Goal: Information Seeking & Learning: Learn about a topic

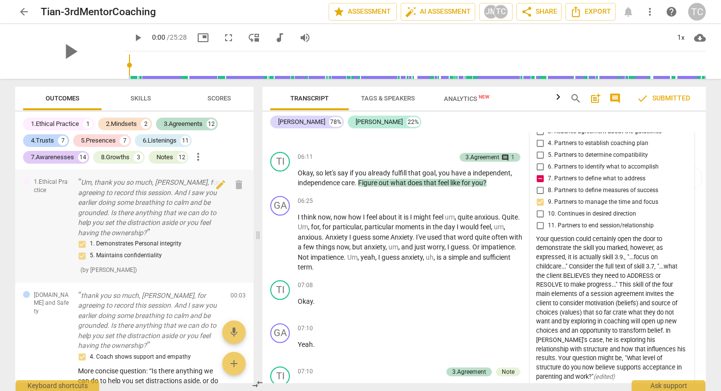
click at [174, 203] on p "Um, thank you so much, [PERSON_NAME], for agreeing to record this session. And …" at bounding box center [150, 207] width 145 height 60
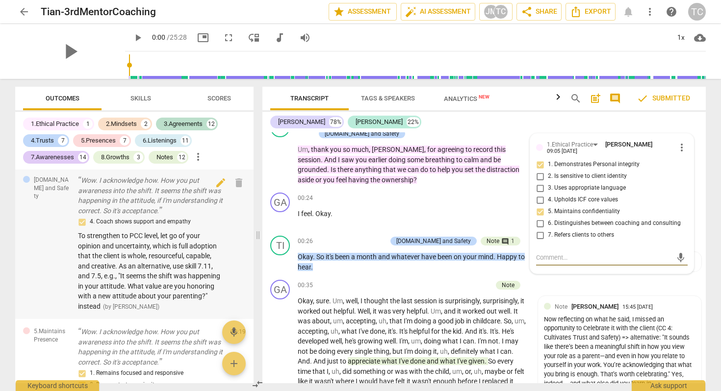
scroll to position [579, 0]
click at [205, 288] on div "4. Coach shows support and empathy To strengthen to PCC level, let go of your o…" at bounding box center [150, 266] width 145 height 95
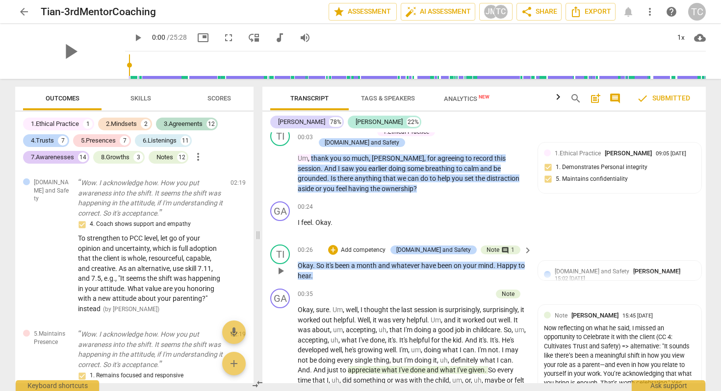
scroll to position [583, 0]
click at [177, 256] on span "To strengthen to PCC level, let go of your opinion and uncertainty, which is fu…" at bounding box center [149, 273] width 142 height 78
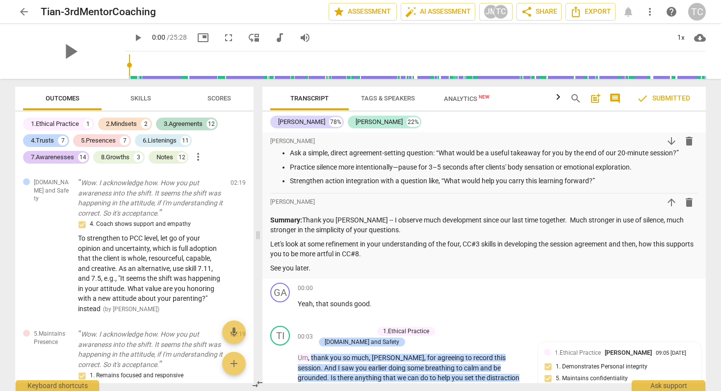
scroll to position [385, 0]
click at [468, 238] on p "Let's look at some refinement in your understanding of the four, CC#3 skills in…" at bounding box center [484, 248] width 428 height 20
click at [457, 243] on p "Let's look at some refinement in your understanding of the four, CC#3 skills in…" at bounding box center [484, 248] width 428 height 20
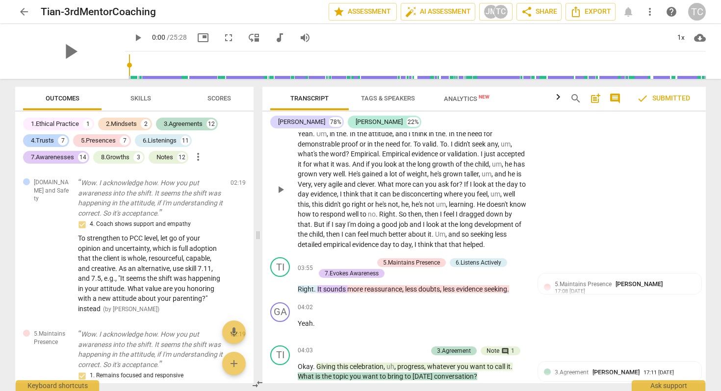
scroll to position [1064, 0]
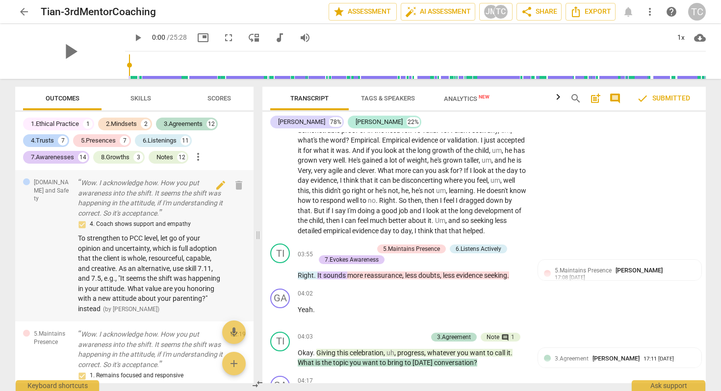
click at [189, 282] on div "4. Coach shows support and empathy To strengthen to PCC level, let go of your o…" at bounding box center [150, 266] width 145 height 95
click at [178, 275] on span "To strengthen to PCC level, let go of your opinion and uncertainty, which is fu…" at bounding box center [149, 273] width 142 height 78
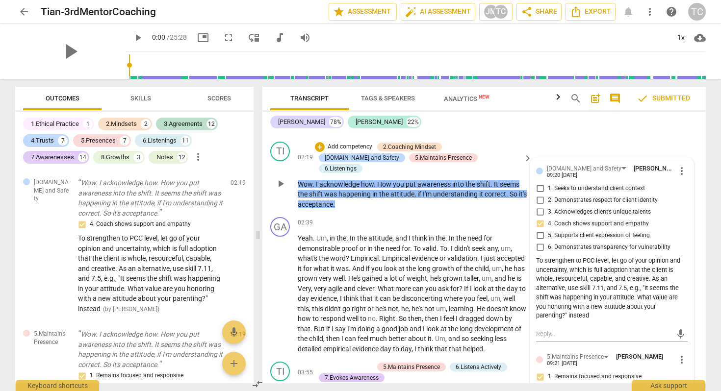
scroll to position [947, 0]
click at [145, 255] on span "To strengthen to PCC level, let go of your opinion and uncertainty, which is fu…" at bounding box center [149, 273] width 142 height 78
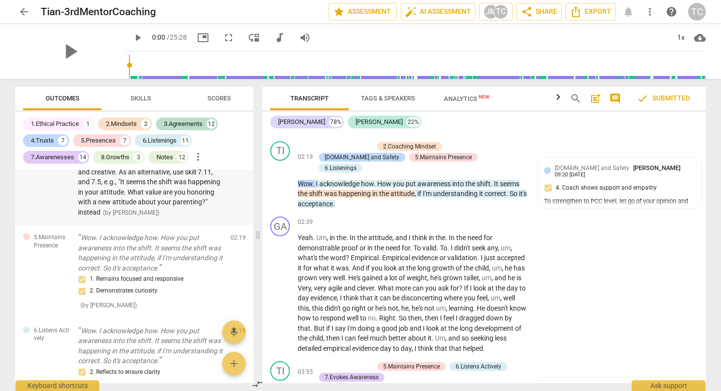
scroll to position [705, 0]
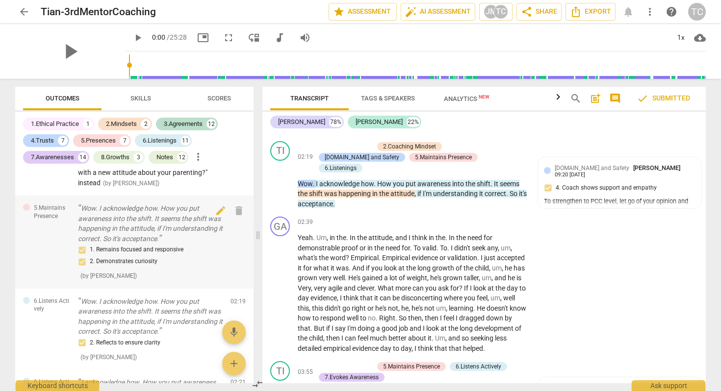
click at [163, 268] on div "1. Remains focused and responsive 2. Demonstrates curiosity" at bounding box center [150, 256] width 145 height 24
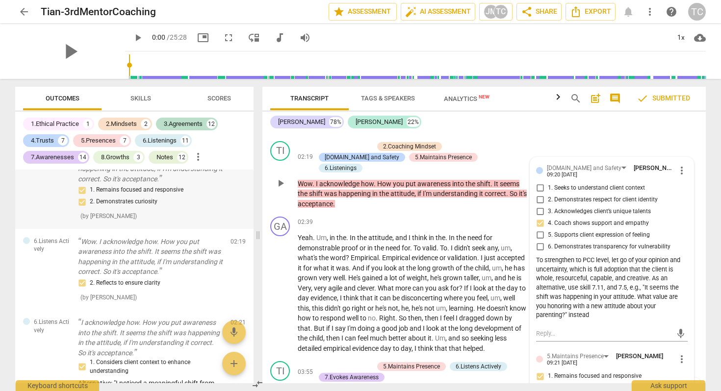
scroll to position [778, 0]
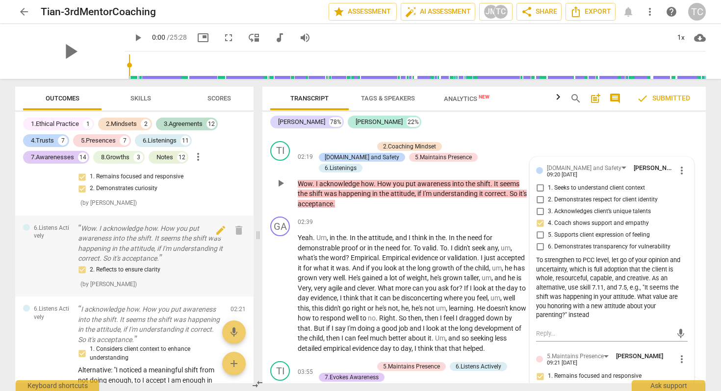
click at [163, 276] on div "2. Reflects to ensure clarity" at bounding box center [150, 270] width 145 height 12
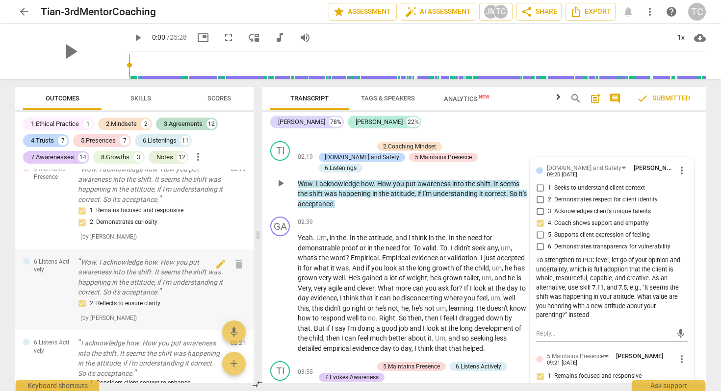
scroll to position [698, 0]
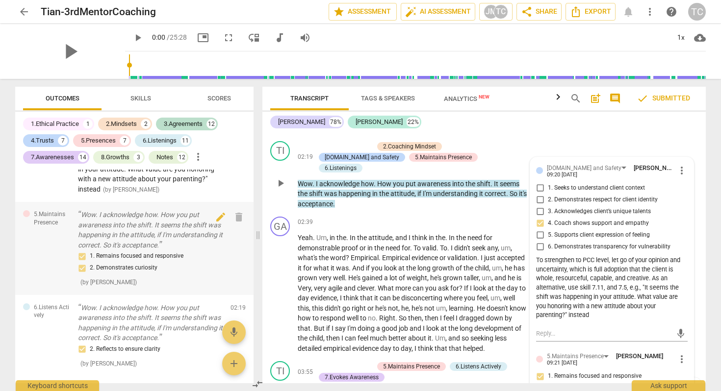
click at [180, 286] on div "1. Remains focused and responsive 2. Demonstrates curiosity ( by [PERSON_NAME] )" at bounding box center [150, 269] width 145 height 37
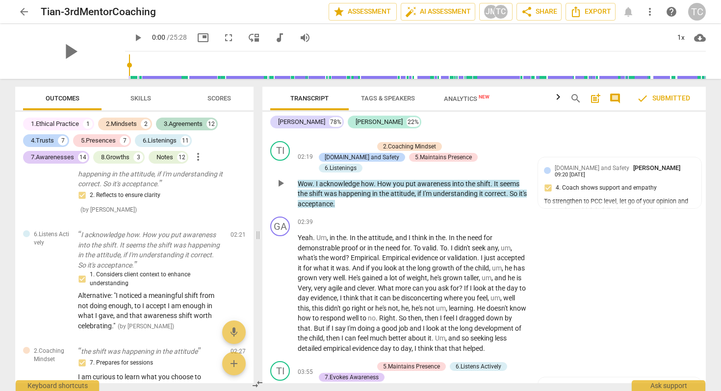
scroll to position [857, 0]
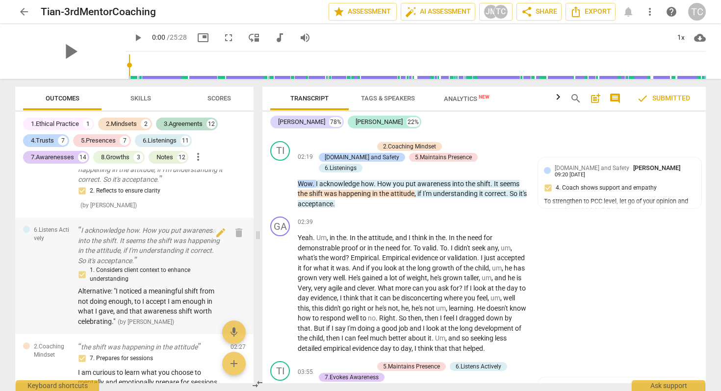
click at [180, 283] on div "1. Considers client context to enhance understanding" at bounding box center [150, 274] width 145 height 17
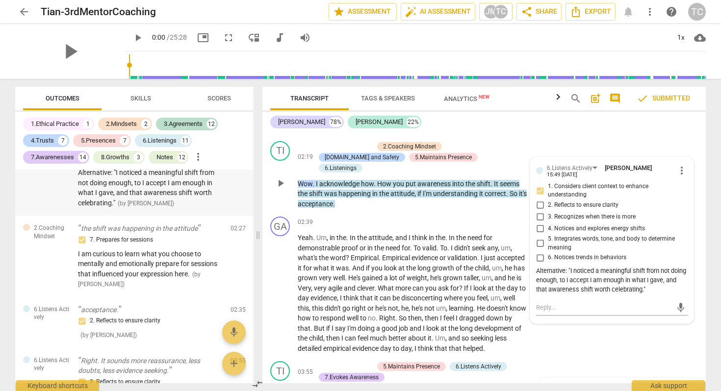
scroll to position [994, 0]
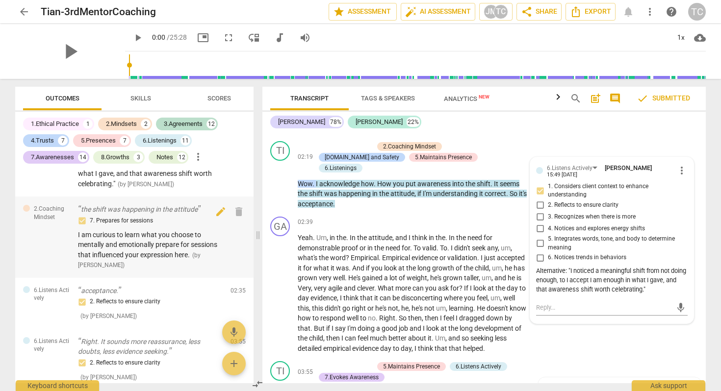
click at [178, 270] on div "7. Prepares for sessions I am curious to learn what you choose to mentally and …" at bounding box center [150, 242] width 145 height 55
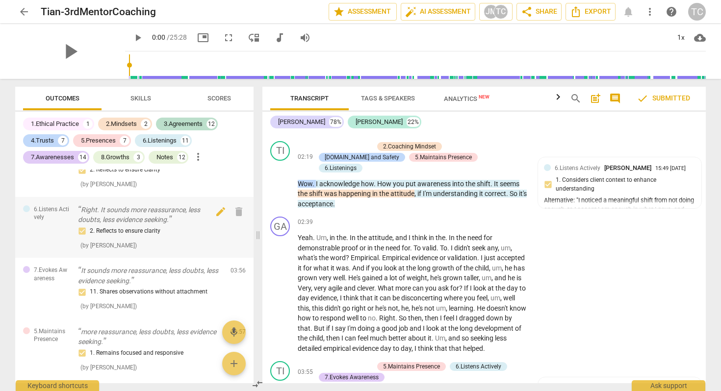
scroll to position [1149, 0]
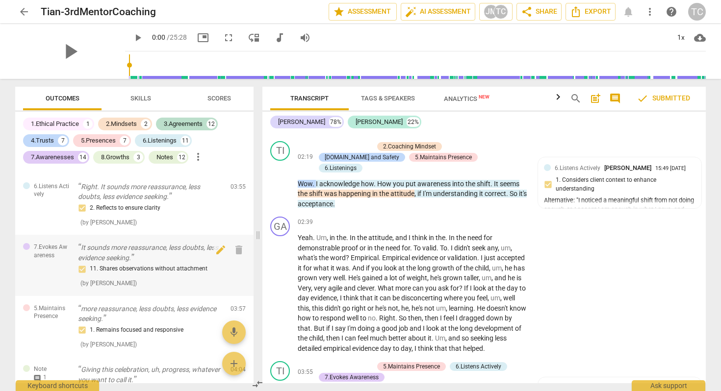
click at [168, 288] on div "11. Shares observations without attachment ( by [PERSON_NAME] )" at bounding box center [150, 275] width 145 height 25
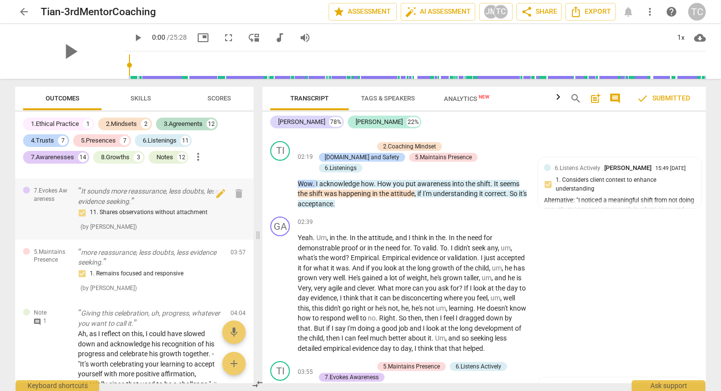
scroll to position [1214, 0]
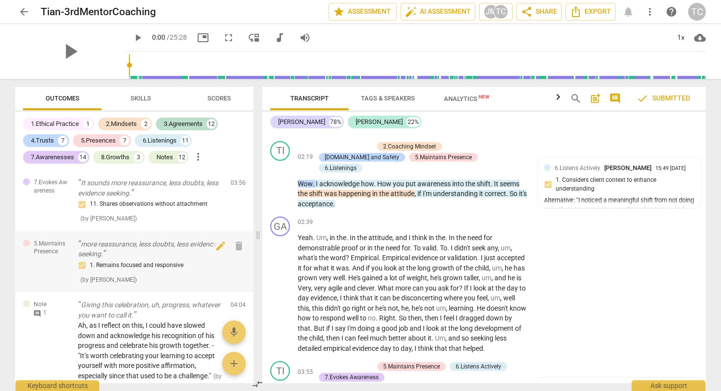
click at [168, 285] on div "1. Remains focused and responsive ( by [PERSON_NAME] )" at bounding box center [150, 272] width 145 height 25
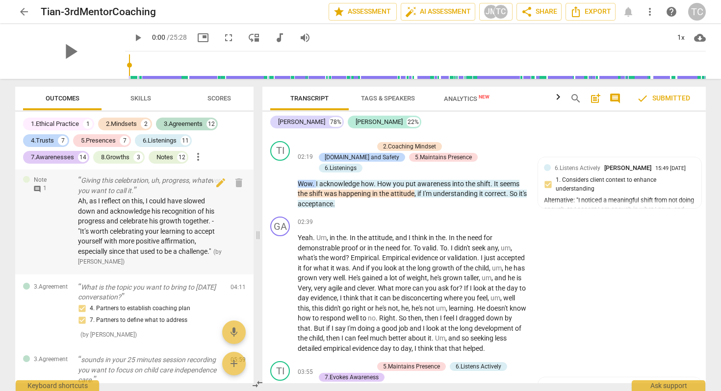
scroll to position [1353, 0]
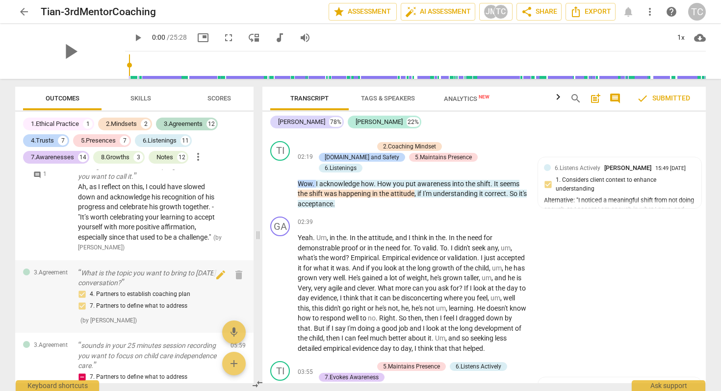
click at [159, 312] on div "4. Partners to establish coaching plan 7. Partners to define what to address" at bounding box center [150, 301] width 145 height 24
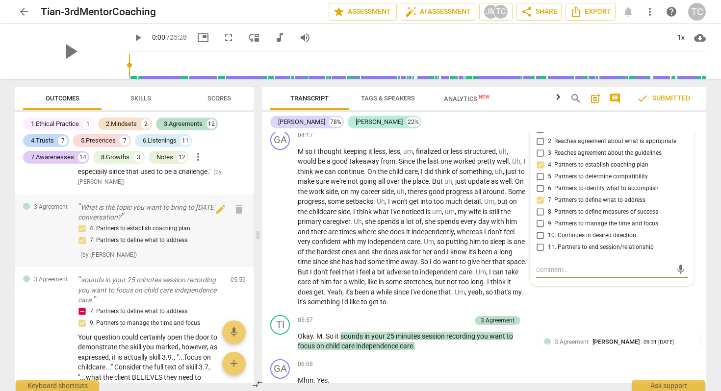
scroll to position [1443, 0]
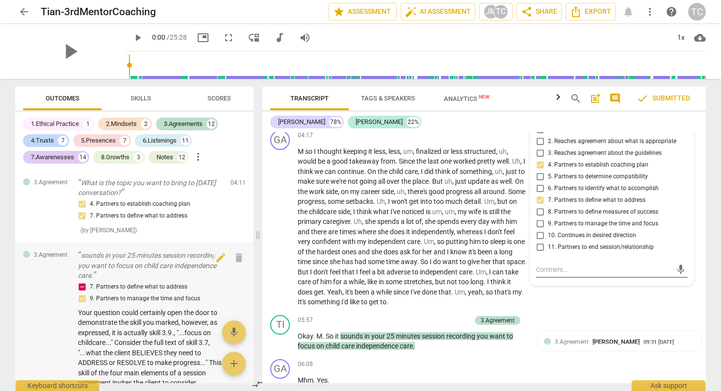
click at [163, 280] on p "sounds in your 25 minutes session recording you want to focus on child care ind…" at bounding box center [150, 266] width 145 height 30
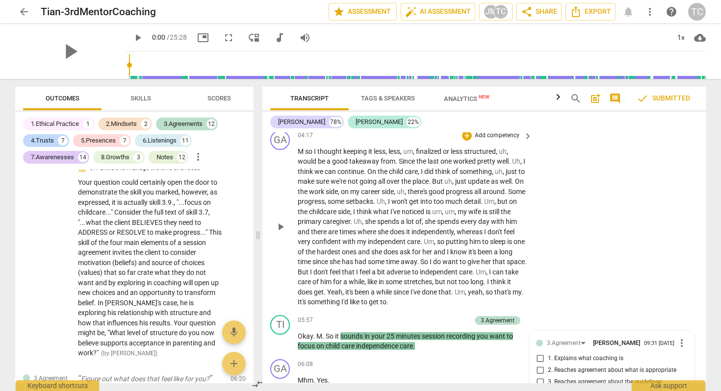
scroll to position [1310, 0]
click at [180, 310] on span "Your question could certainly open the door to demonstrate the skill you marked…" at bounding box center [150, 267] width 144 height 179
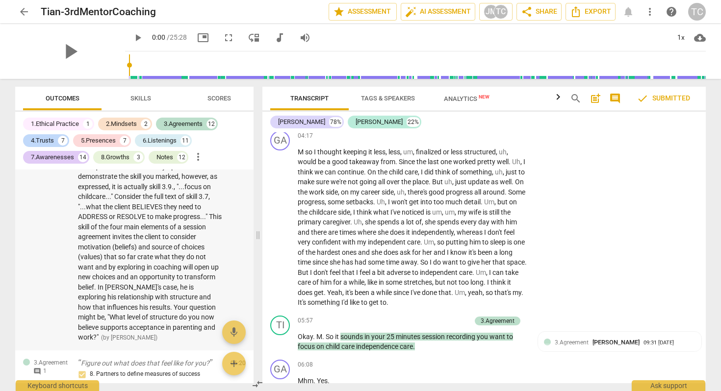
scroll to position [1593, 0]
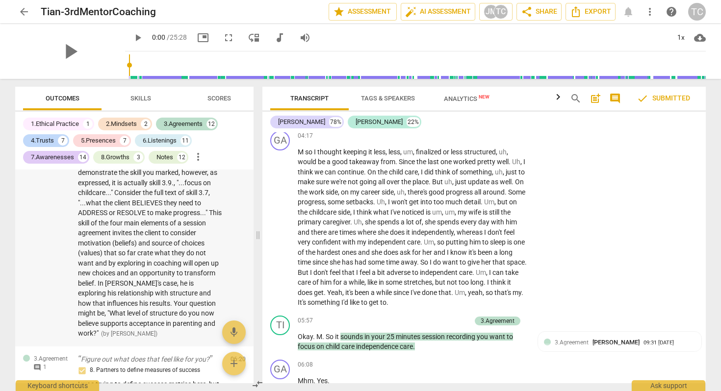
click at [185, 334] on span "Your question could certainly open the door to demonstrate the skill you marked…" at bounding box center [150, 248] width 144 height 179
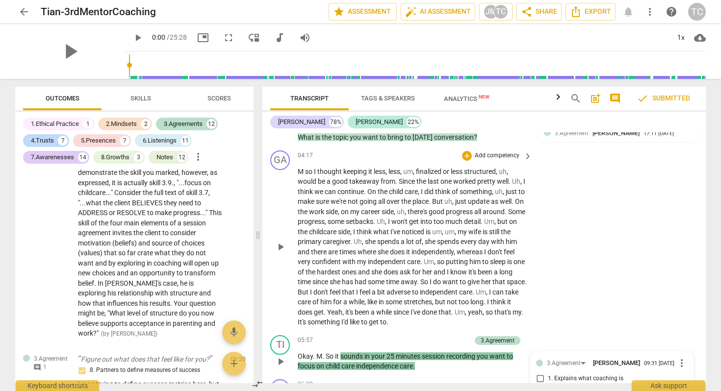
scroll to position [1286, 0]
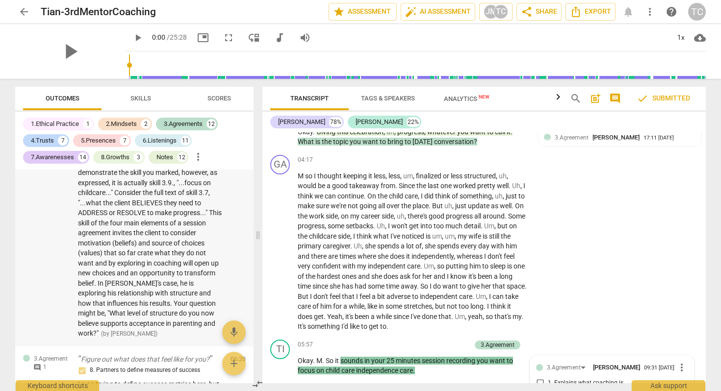
click at [207, 329] on span "Your question could certainly open the door to demonstrate the skill you marked…" at bounding box center [150, 248] width 144 height 179
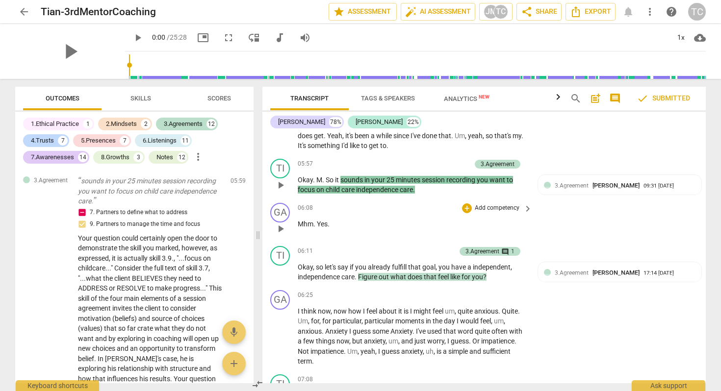
scroll to position [1470, 0]
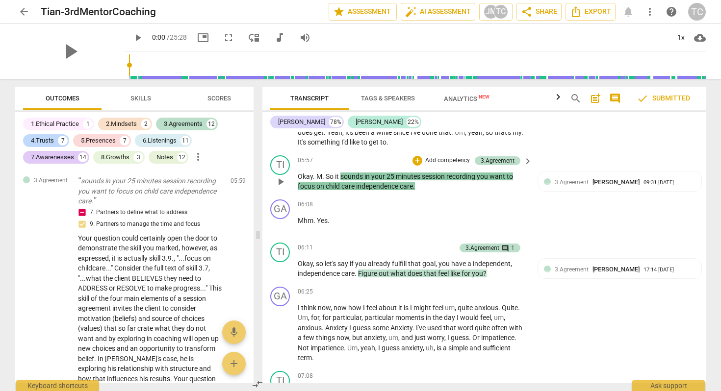
click at [384, 172] on p "Okay . M . So it sounds in your 25 minutes session recording you want to focus …" at bounding box center [412, 182] width 229 height 20
click at [403, 182] on span "care" at bounding box center [406, 186] width 13 height 8
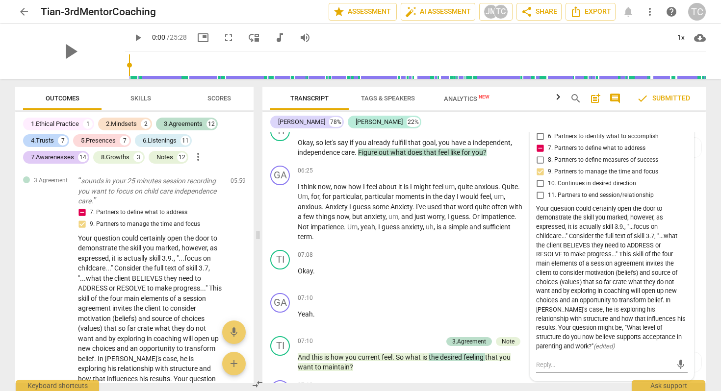
scroll to position [1603, 0]
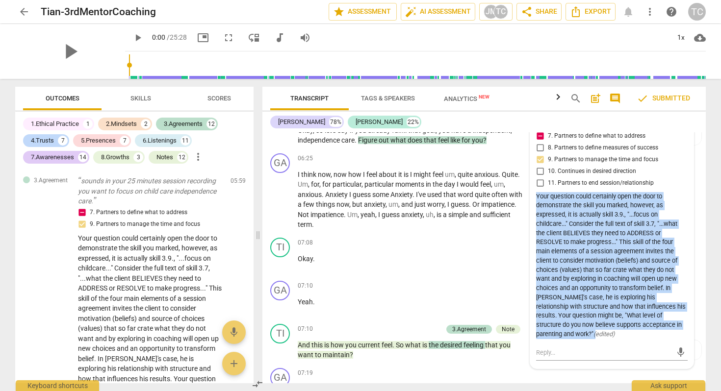
drag, startPoint x: 555, startPoint y: 320, endPoint x: 531, endPoint y: 190, distance: 132.0
click at [531, 190] on div "3.Agreement [PERSON_NAME] 09:31 [DATE] more_vert 1. Explains what coaching is 2…" at bounding box center [611, 203] width 163 height 330
click at [536, 192] on div "Your question could certainly open the door to demonstrate the skill you marked…" at bounding box center [612, 265] width 152 height 147
copy div "Your question could certainly open the door to demonstrate the skill you marked…"
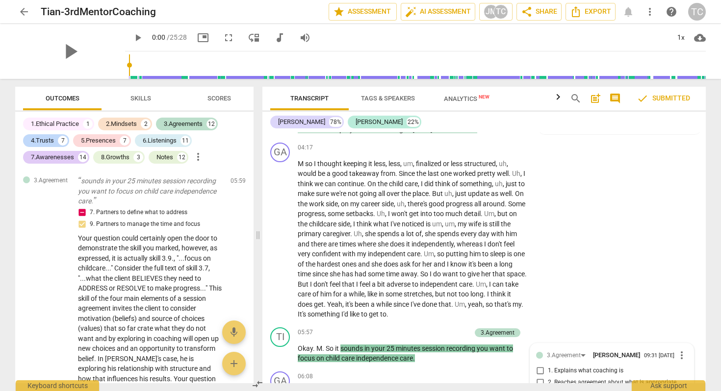
scroll to position [1305, 0]
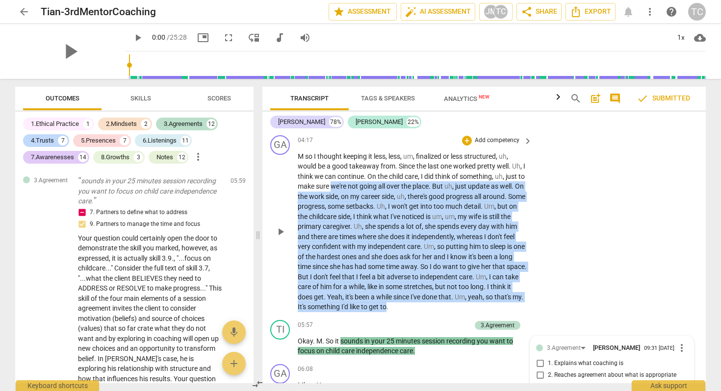
drag, startPoint x: 419, startPoint y: 291, endPoint x: 338, endPoint y: 177, distance: 139.9
click at [338, 177] on p "M so I thought keeping it less , less , um , finalized or less structured , uh …" at bounding box center [412, 232] width 229 height 161
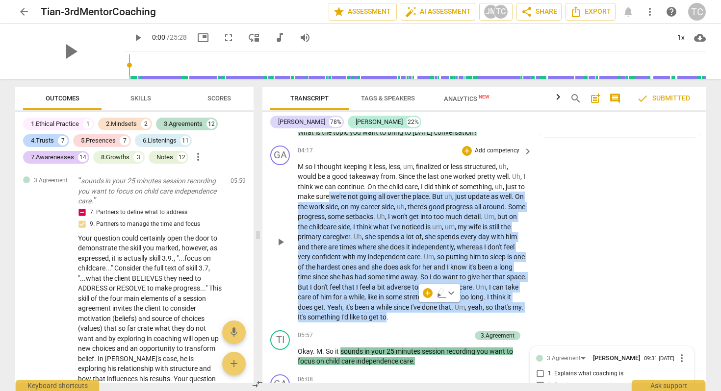
scroll to position [1290, 0]
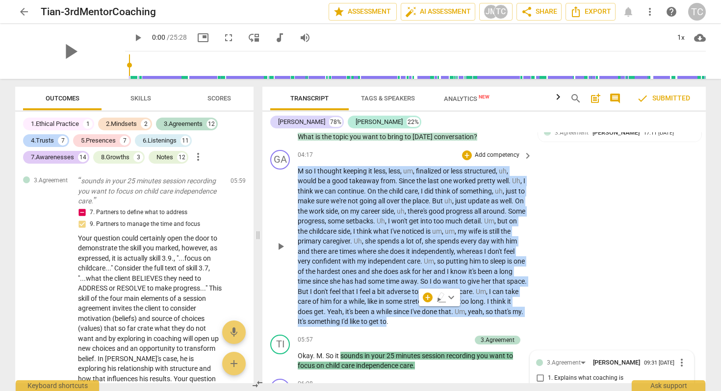
click at [298, 167] on span "M" at bounding box center [301, 171] width 7 height 8
copy p "M so I thought keeping it less , less , um , finalized or less structured , uh …"
click at [464, 217] on span "much" at bounding box center [454, 221] width 19 height 8
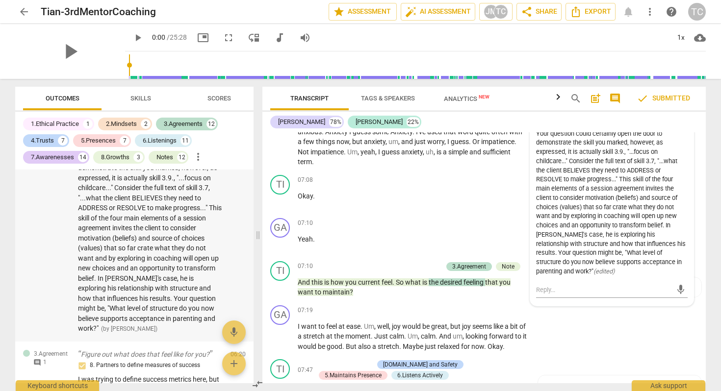
scroll to position [1594, 0]
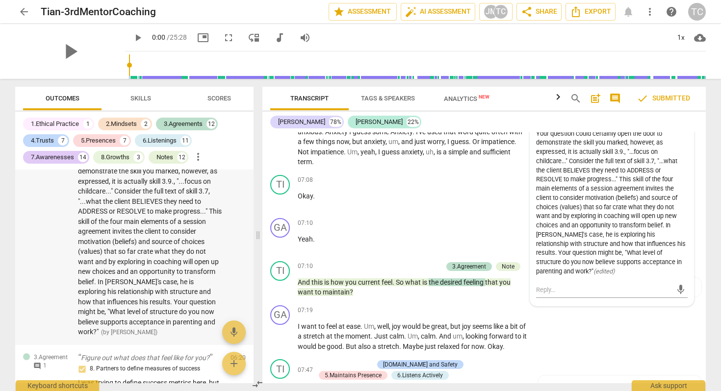
click at [190, 268] on span "Your question could certainly open the door to demonstrate the skill you marked…" at bounding box center [150, 246] width 144 height 179
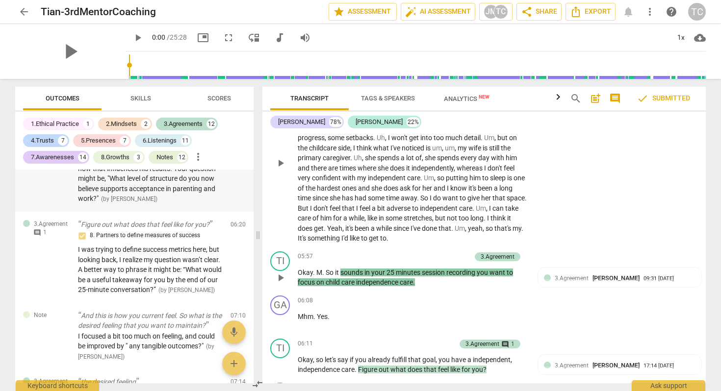
scroll to position [1739, 0]
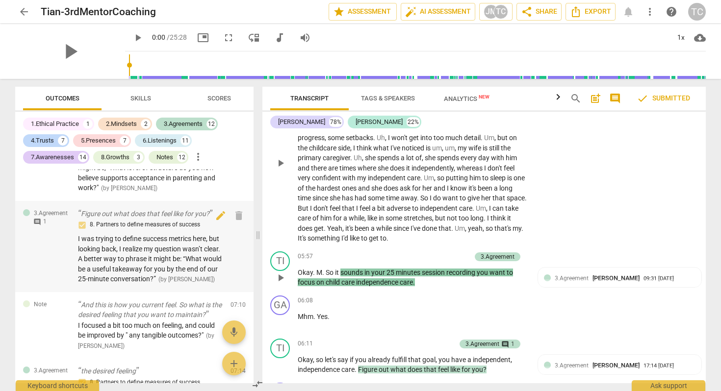
click at [172, 281] on span "I was trying to define success metrics here, but looking back, I realize my que…" at bounding box center [150, 259] width 144 height 48
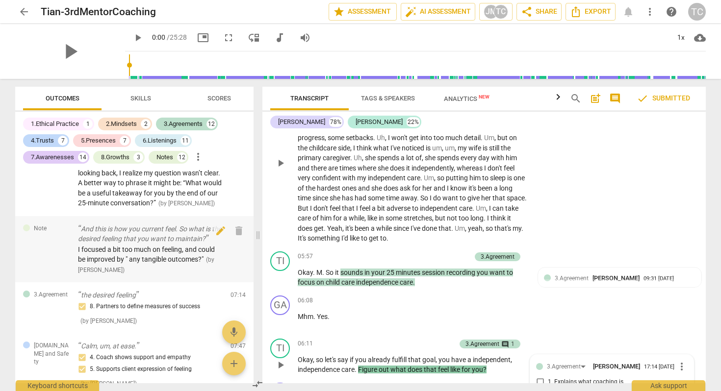
click at [170, 275] on div "I focused a bit too much on feeling, and could be improved by " any tangible ou…" at bounding box center [150, 260] width 145 height 30
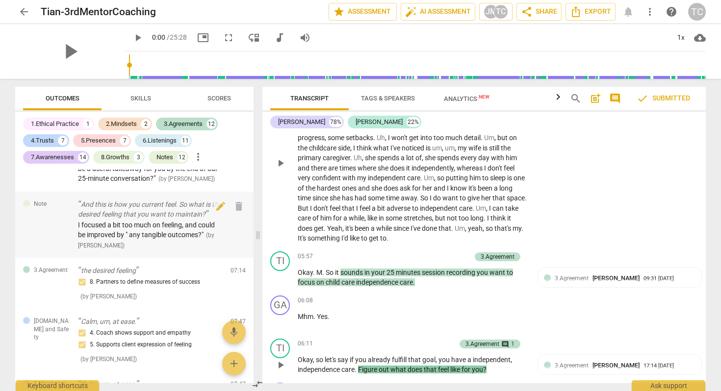
scroll to position [1855, 0]
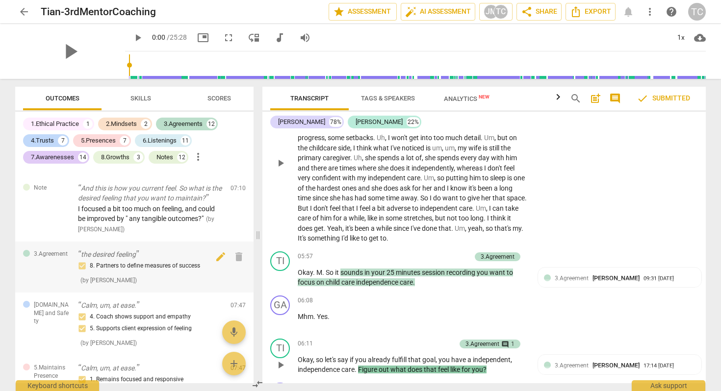
click at [166, 272] on div "8. Partners to define measures of success" at bounding box center [150, 266] width 145 height 12
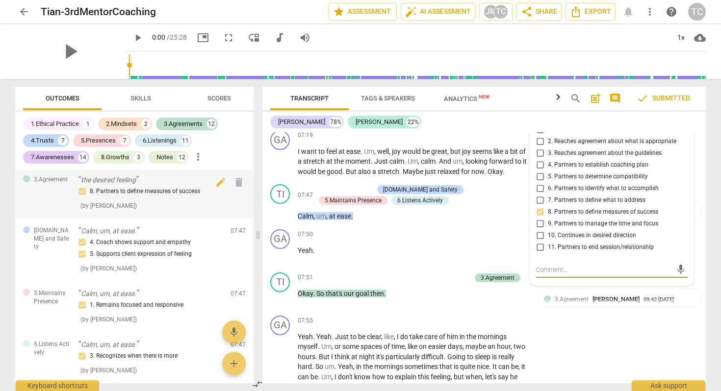
click at [166, 274] on div "4. Coach shows support and empathy 5. Supports client expression of feeling ( b…" at bounding box center [150, 255] width 145 height 37
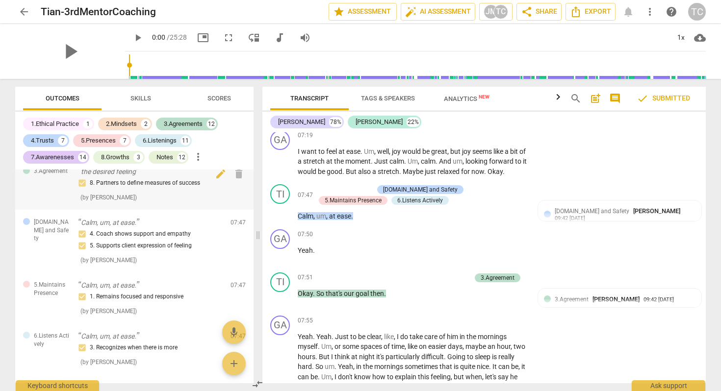
scroll to position [1934, 0]
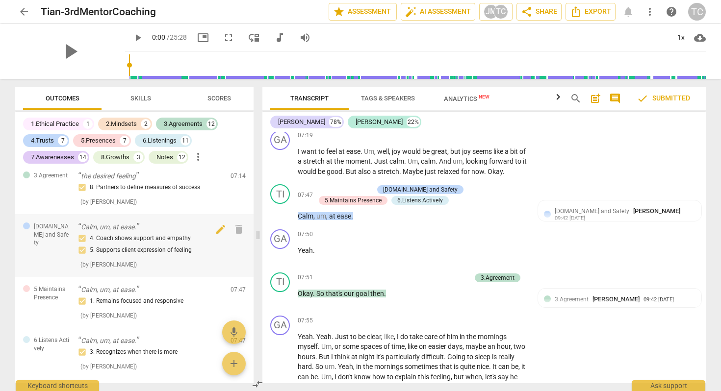
click at [163, 270] on div "4. Coach shows support and empathy 5. Supports client expression of feeling ( b…" at bounding box center [150, 251] width 145 height 37
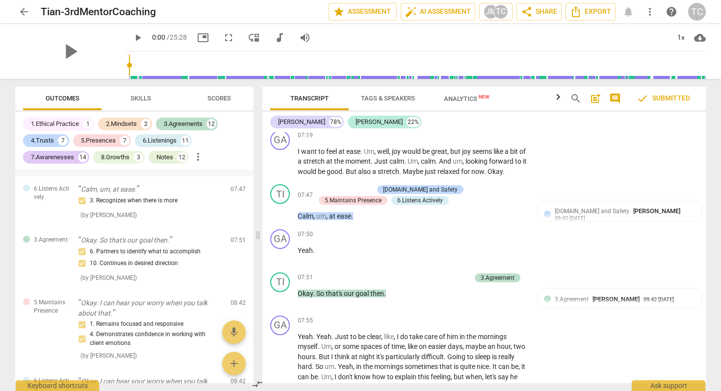
scroll to position [2086, 0]
click at [158, 282] on div "6. Partners to identify what to accomplish 10. Continues in desired direction (…" at bounding box center [150, 264] width 145 height 37
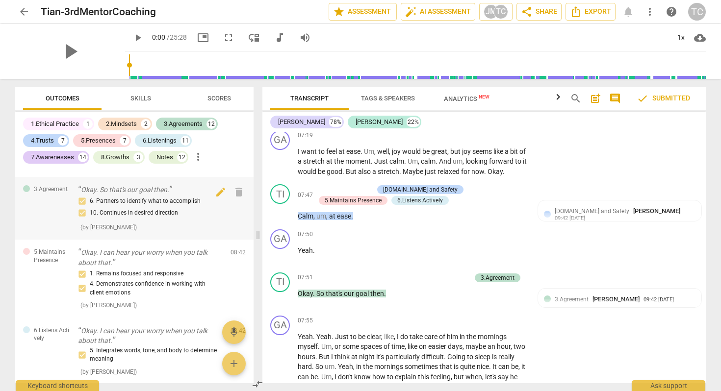
scroll to position [2164, 0]
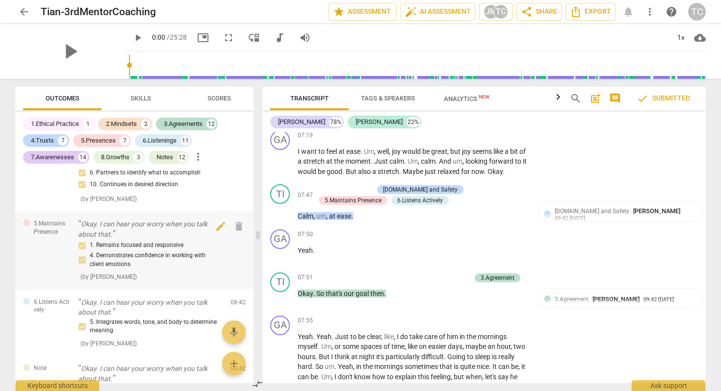
click at [156, 282] on div "1. Remains focused and responsive 4. Demonstrates confidence in working with cl…" at bounding box center [150, 261] width 145 height 42
click at [162, 282] on div "1. Remains focused and responsive 4. Demonstrates confidence in working with cl…" at bounding box center [150, 261] width 145 height 42
click at [167, 239] on p "Okay. I can hear your worry when you talk about that." at bounding box center [150, 229] width 145 height 20
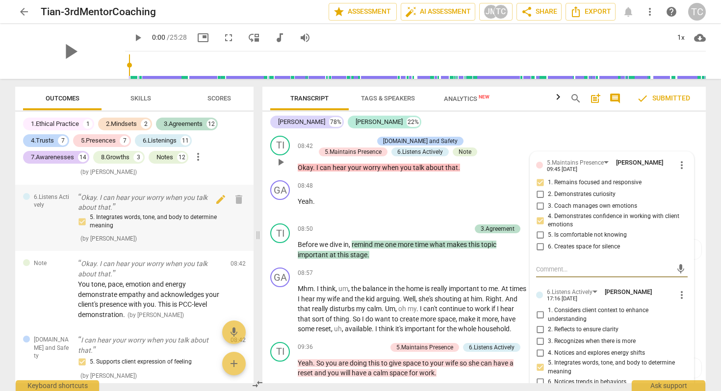
scroll to position [2298, 0]
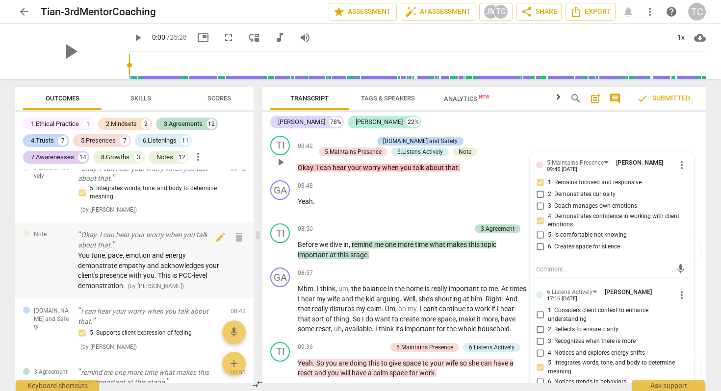
click at [162, 250] on p "Okay. I can hear your worry when you talk about that." at bounding box center [150, 240] width 145 height 20
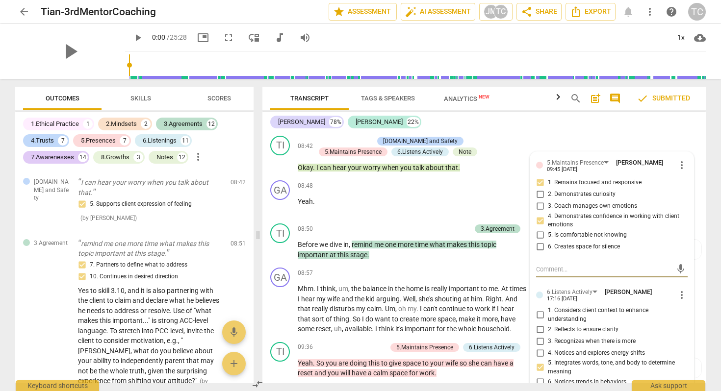
scroll to position [2438, 0]
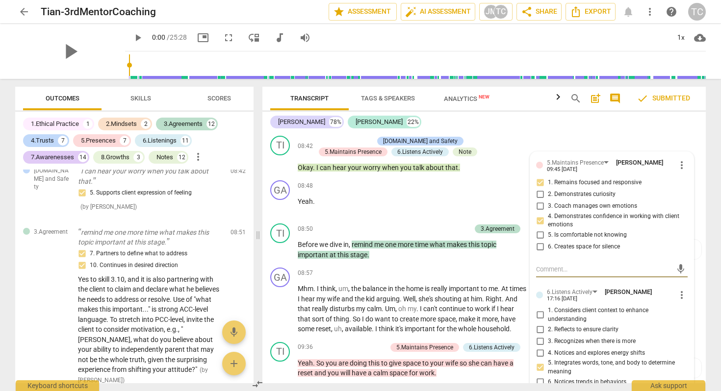
click at [162, 248] on p "remind me one more time what makes this topic important at this stage." at bounding box center [150, 237] width 145 height 20
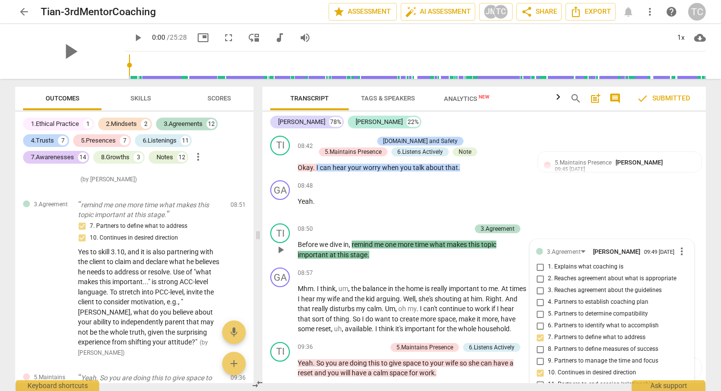
scroll to position [2466, 0]
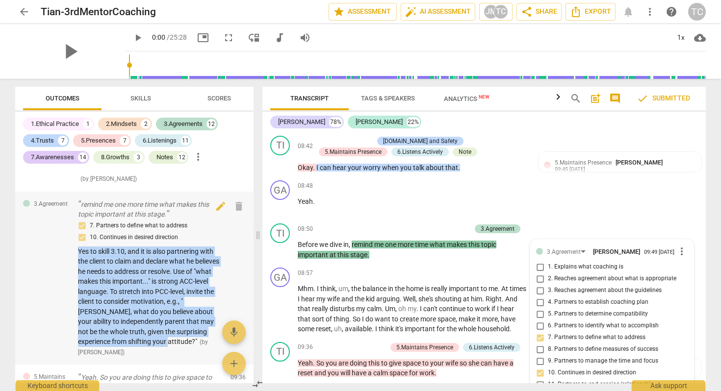
drag, startPoint x: 161, startPoint y: 360, endPoint x: 74, endPoint y: 270, distance: 125.5
click at [74, 270] on div "3.Agreement remind me one more time what makes this topic important at this sta…" at bounding box center [134, 279] width 238 height 174
copy span "Yes to skill 3.10, and it is also partnering with the client to claim and decla…"
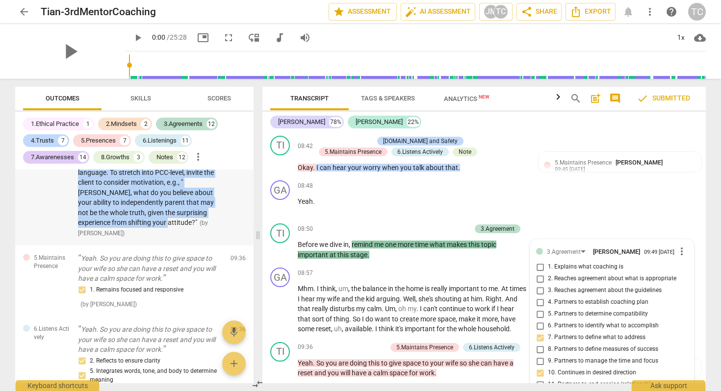
scroll to position [2687, 0]
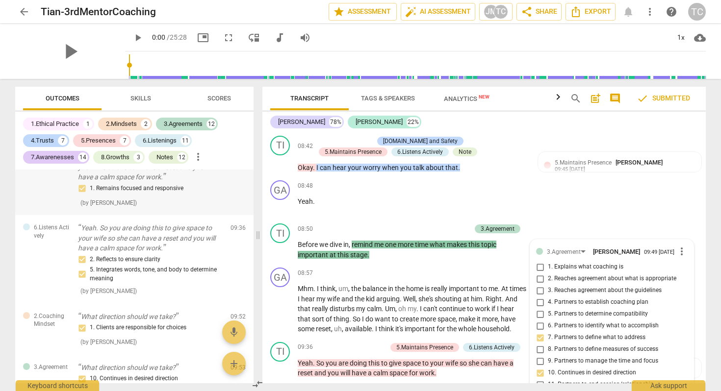
click at [172, 215] on div "5.Maintains Presence Yeah. So you are doing this to give space to your wife so …" at bounding box center [134, 179] width 238 height 71
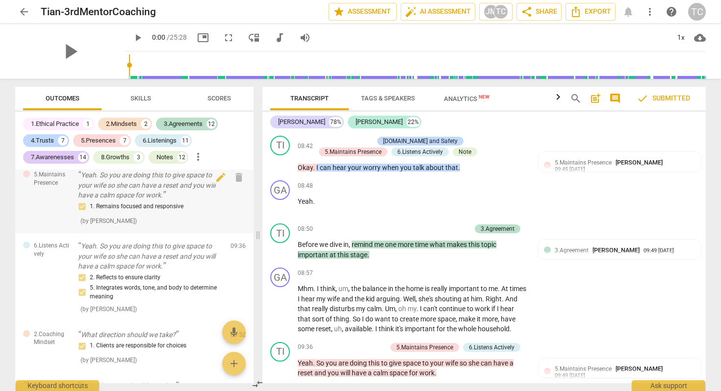
scroll to position [2675, 0]
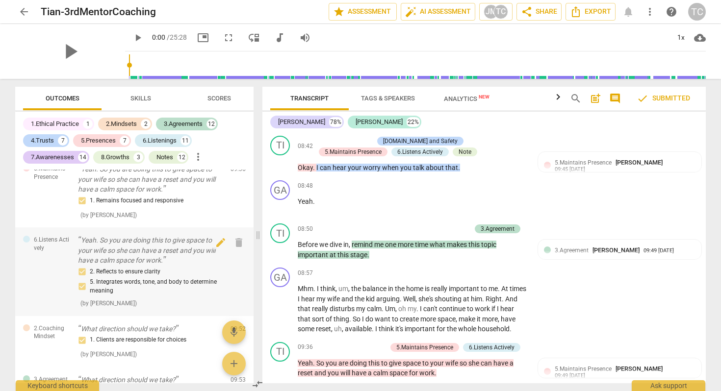
click at [156, 263] on p "Yeah. So you are doing this to give space to your wife so she can have a reset …" at bounding box center [150, 250] width 145 height 30
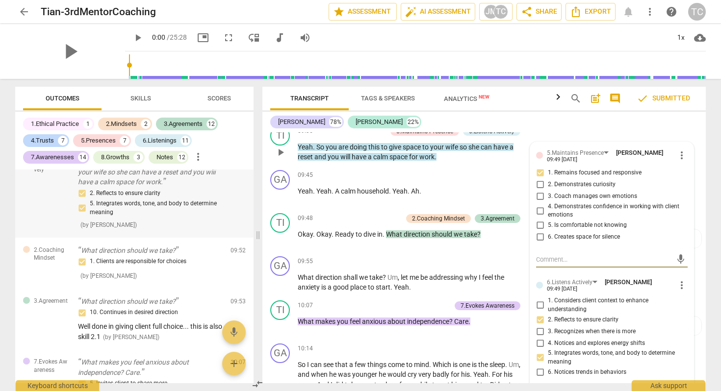
scroll to position [2755, 0]
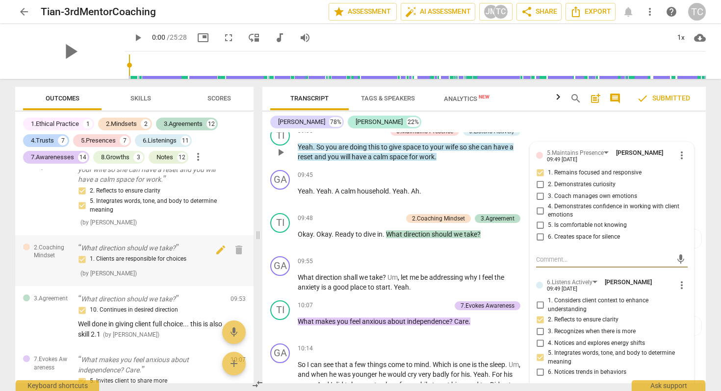
click at [161, 253] on p "What direction should we take?" at bounding box center [150, 248] width 145 height 10
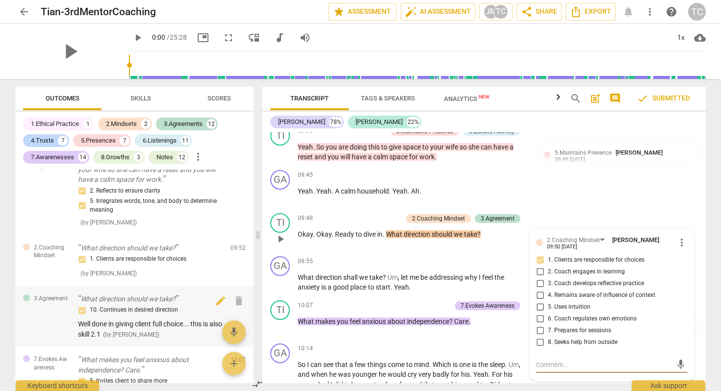
click at [163, 304] on p "What direction should we take?" at bounding box center [150, 299] width 145 height 10
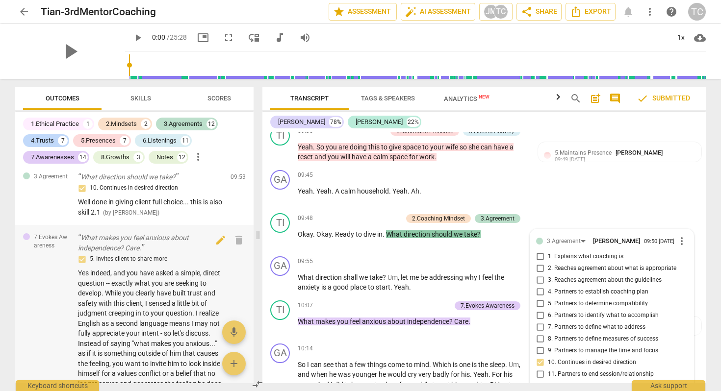
scroll to position [2879, 0]
click at [168, 252] on p "What makes you feel anxious about independence? Care." at bounding box center [150, 242] width 145 height 20
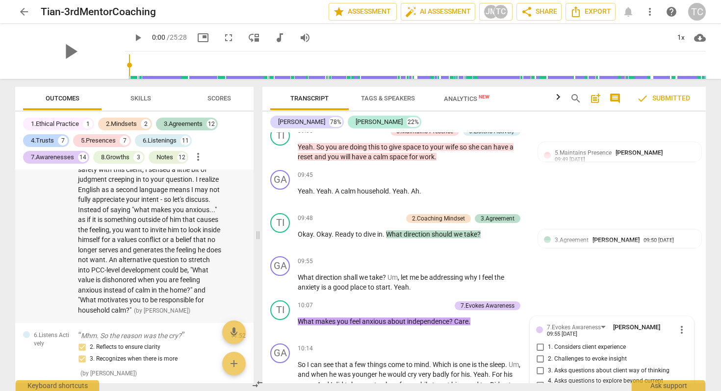
scroll to position [3013, 0]
click at [147, 289] on span "Yes indeed, and you have asked a simple, direct question -- exactly what you ar…" at bounding box center [149, 223] width 143 height 179
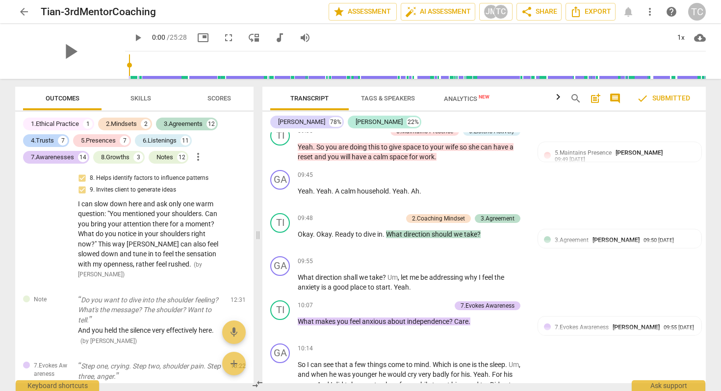
scroll to position [3385, 0]
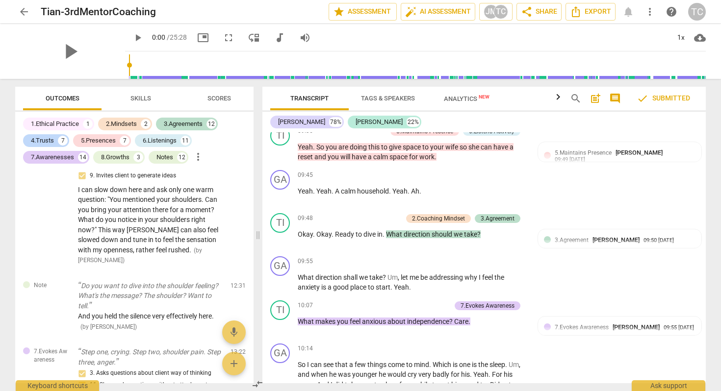
click at [148, 254] on span "I can slow down here and ask only one warm question: "You mentioned your should…" at bounding box center [148, 220] width 140 height 68
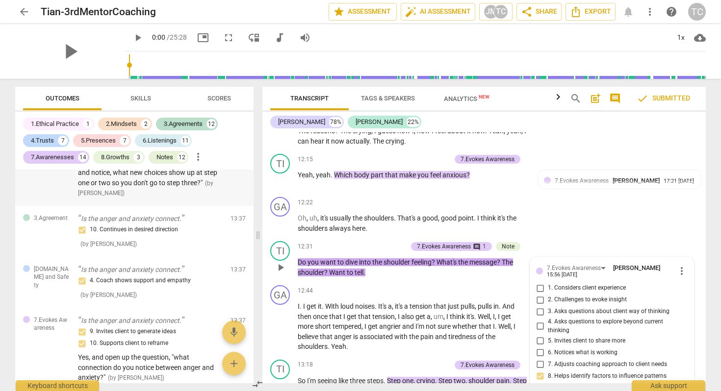
scroll to position [3660, 0]
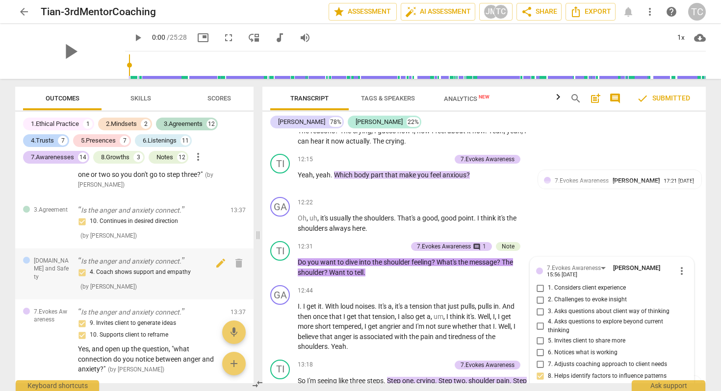
click at [153, 292] on div "4. Coach shows support and empathy ( by [PERSON_NAME] )" at bounding box center [150, 279] width 145 height 25
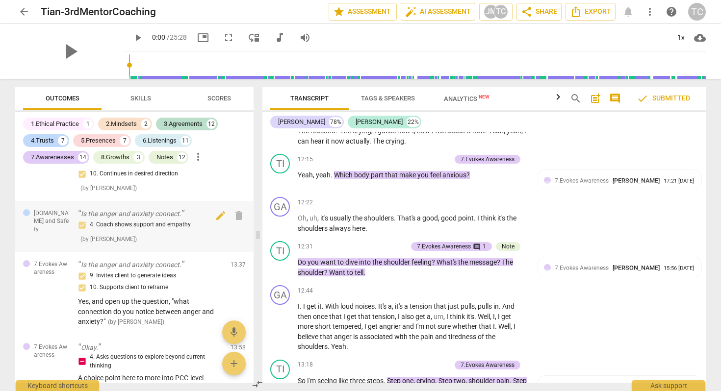
scroll to position [3744, 0]
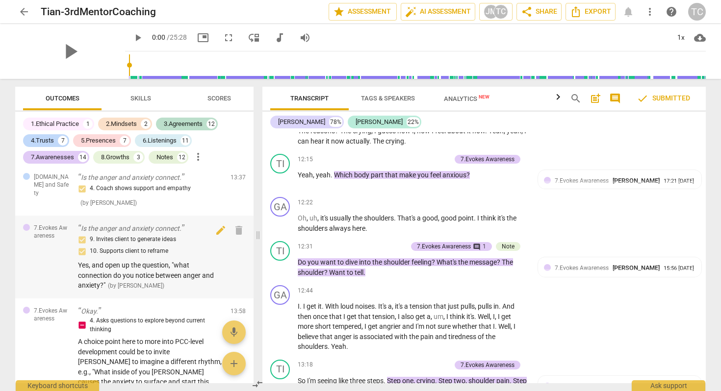
click at [154, 289] on span "Yes, and open up the question, "what connection do you notice between anger and…" at bounding box center [146, 275] width 136 height 28
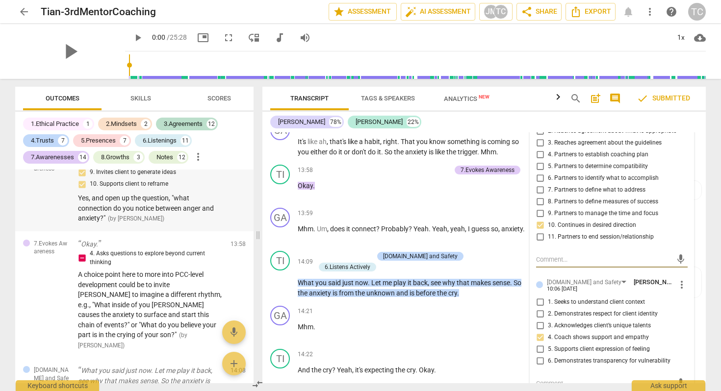
scroll to position [3841, 0]
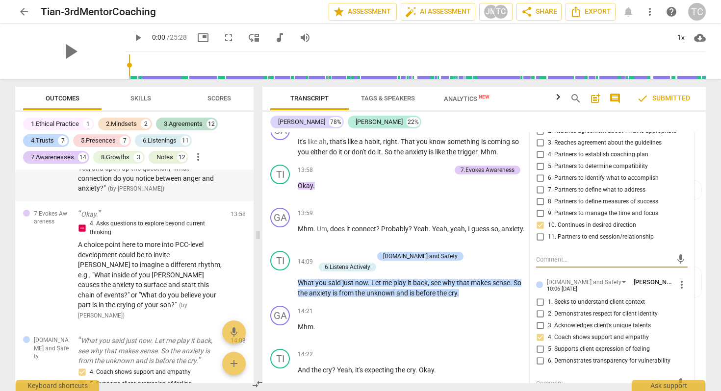
click at [154, 296] on span "A choice point here to more into PCC-level development could be to invite [PERS…" at bounding box center [150, 275] width 144 height 68
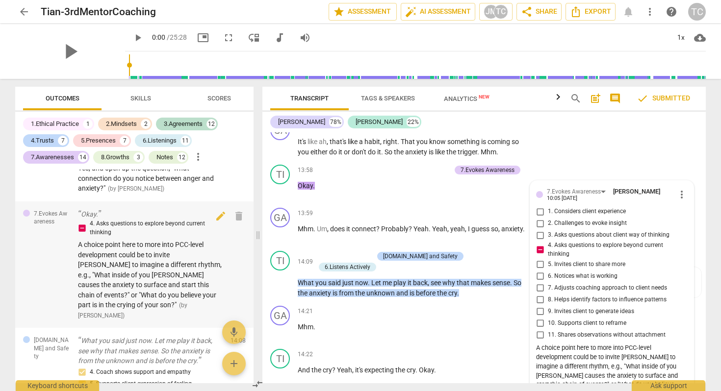
click at [128, 284] on span "A choice point here to more into PCC-level development could be to invite [PERS…" at bounding box center [150, 275] width 144 height 68
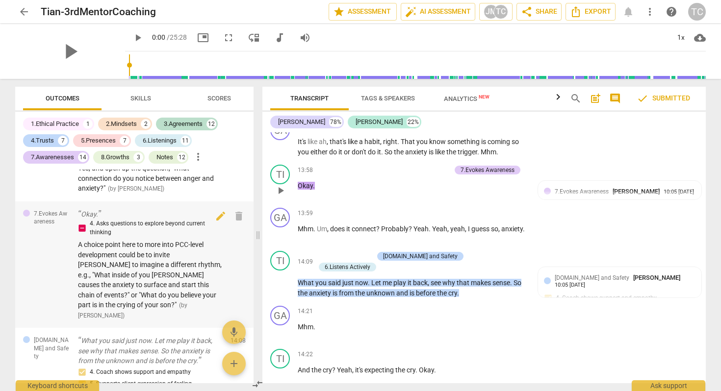
click at [124, 268] on span "A choice point here to more into PCC-level development could be to invite [PERS…" at bounding box center [150, 275] width 144 height 68
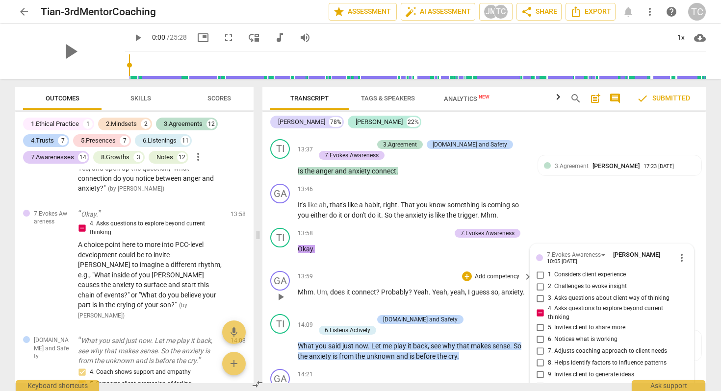
scroll to position [3104, 0]
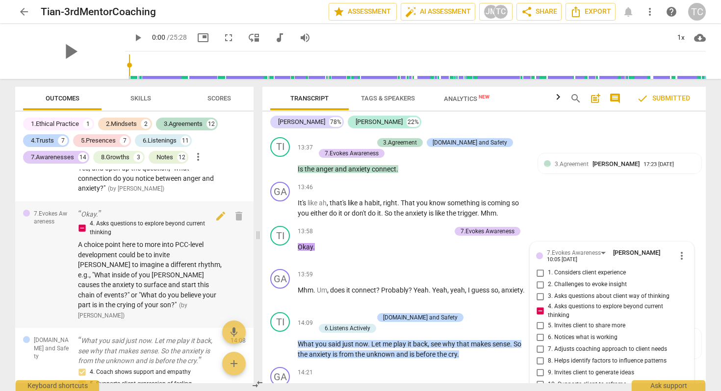
click at [182, 286] on span "A choice point here to more into PCC-level development could be to invite [PERS…" at bounding box center [150, 275] width 144 height 68
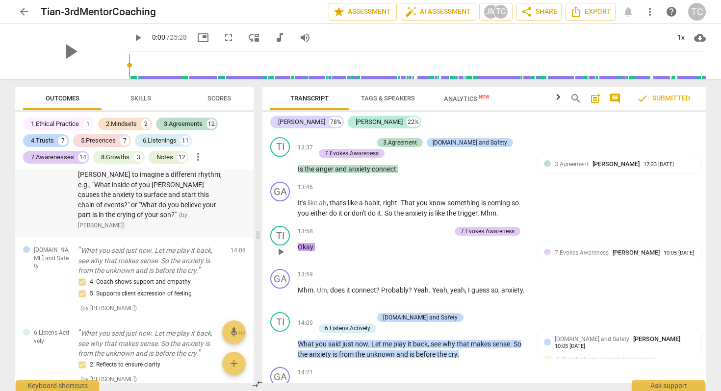
scroll to position [3935, 0]
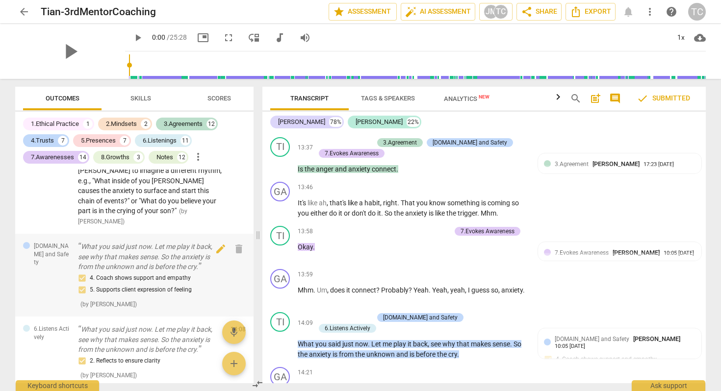
click at [162, 264] on p "What you said just now. Let me play it back, see why that makes sense. So the a…" at bounding box center [150, 257] width 145 height 30
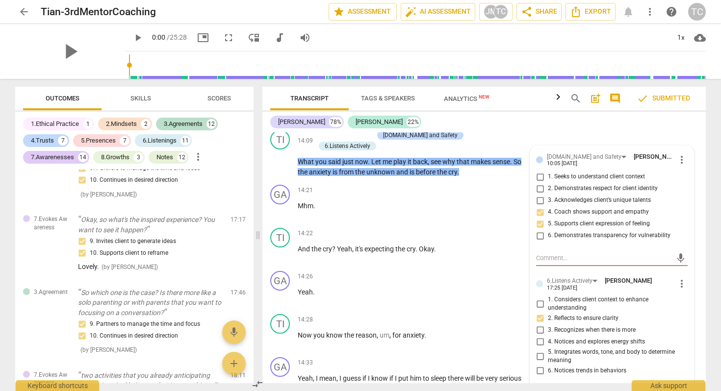
scroll to position [4514, 0]
click at [166, 261] on div "9. Invites client to generate ideas 10. Supports client to reframe Lovely. ( by…" at bounding box center [150, 253] width 145 height 37
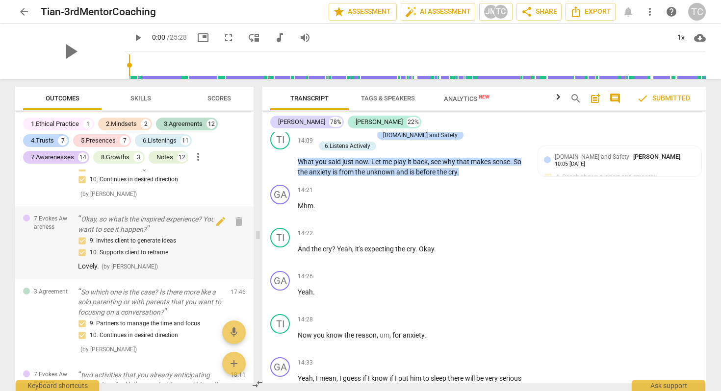
click at [185, 225] on p "Okay, so what's the inspired experience? You want to see it happen?" at bounding box center [150, 224] width 145 height 20
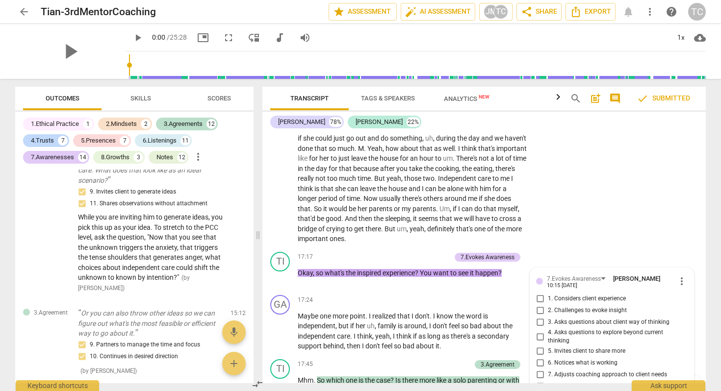
scroll to position [4335, 0]
click at [183, 245] on div "9. Invites client to generate ideas 11. Shares observations without attachment …" at bounding box center [150, 241] width 145 height 107
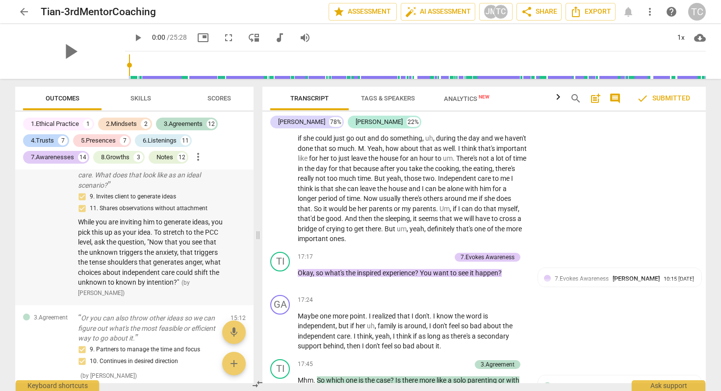
scroll to position [4330, 0]
